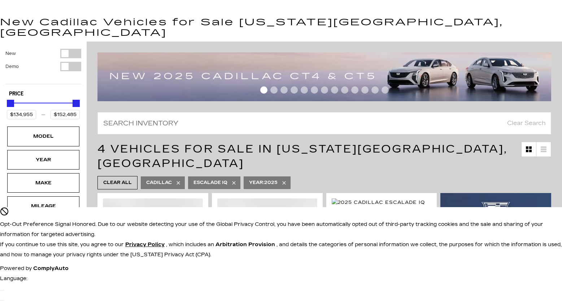
scroll to position [1223, 0]
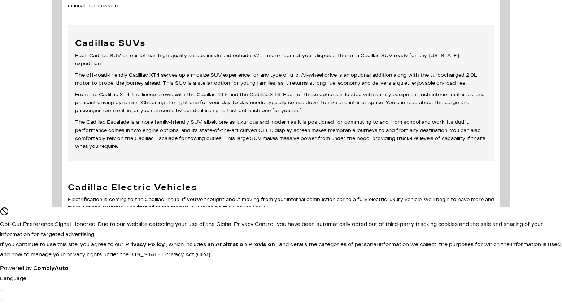
scroll to position [2189, 0]
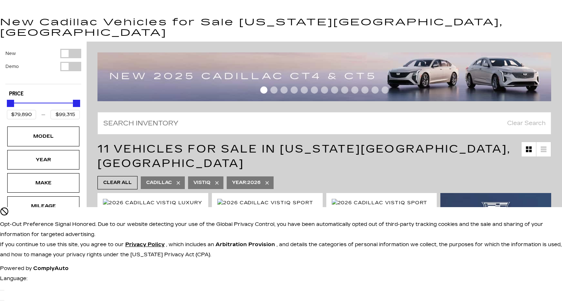
scroll to position [1990, 0]
